Goal: Contribute content

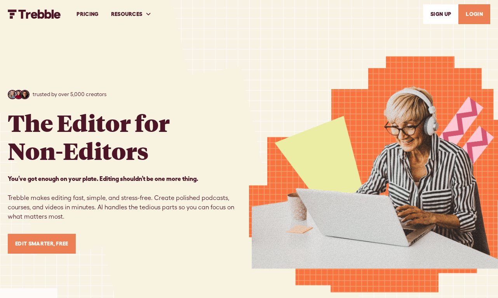
click at [467, 14] on link "LOGIN" at bounding box center [474, 14] width 32 height 20
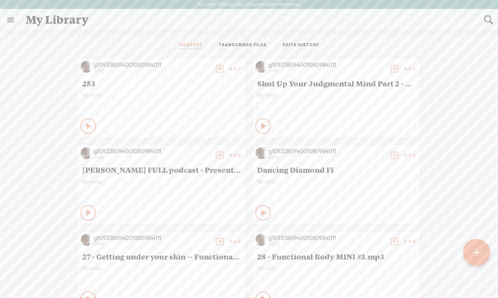
click at [478, 255] on t at bounding box center [476, 252] width 7 height 17
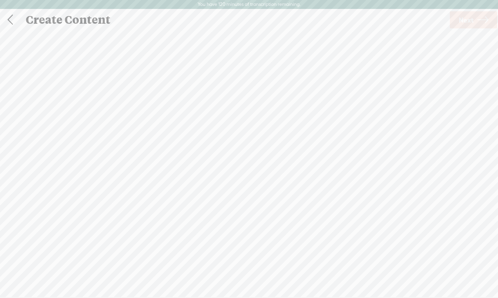
scroll to position [0, 0]
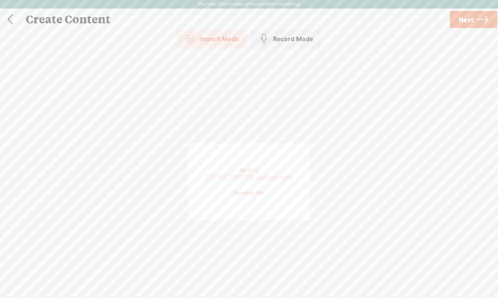
click at [473, 22] on span "Next" at bounding box center [466, 20] width 15 height 20
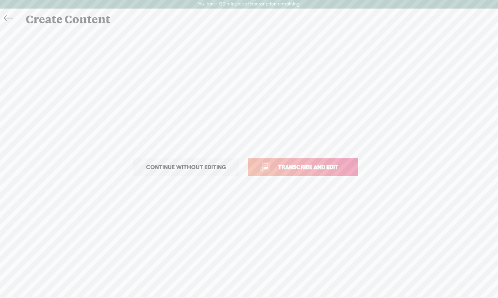
click at [312, 166] on span "Transcribe and edit" at bounding box center [308, 166] width 77 height 9
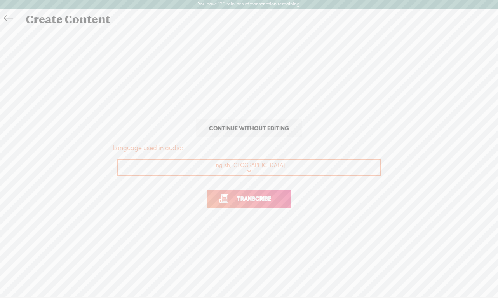
click at [253, 200] on span "Transcribe" at bounding box center [254, 198] width 50 height 9
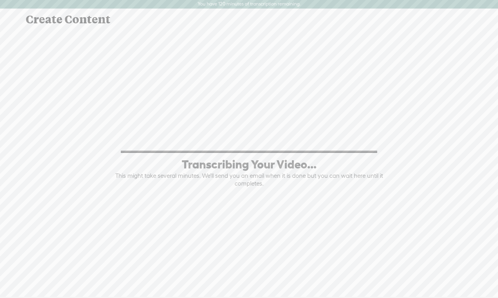
click at [67, 22] on div "Create Content" at bounding box center [259, 19] width 478 height 20
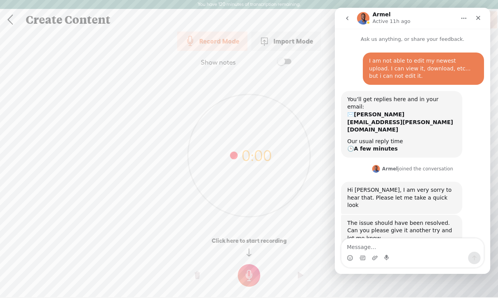
scroll to position [58, 0]
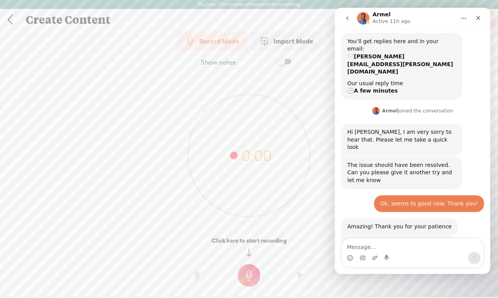
click at [12, 24] on link at bounding box center [9, 20] width 19 height 20
